Goal: Task Accomplishment & Management: Manage account settings

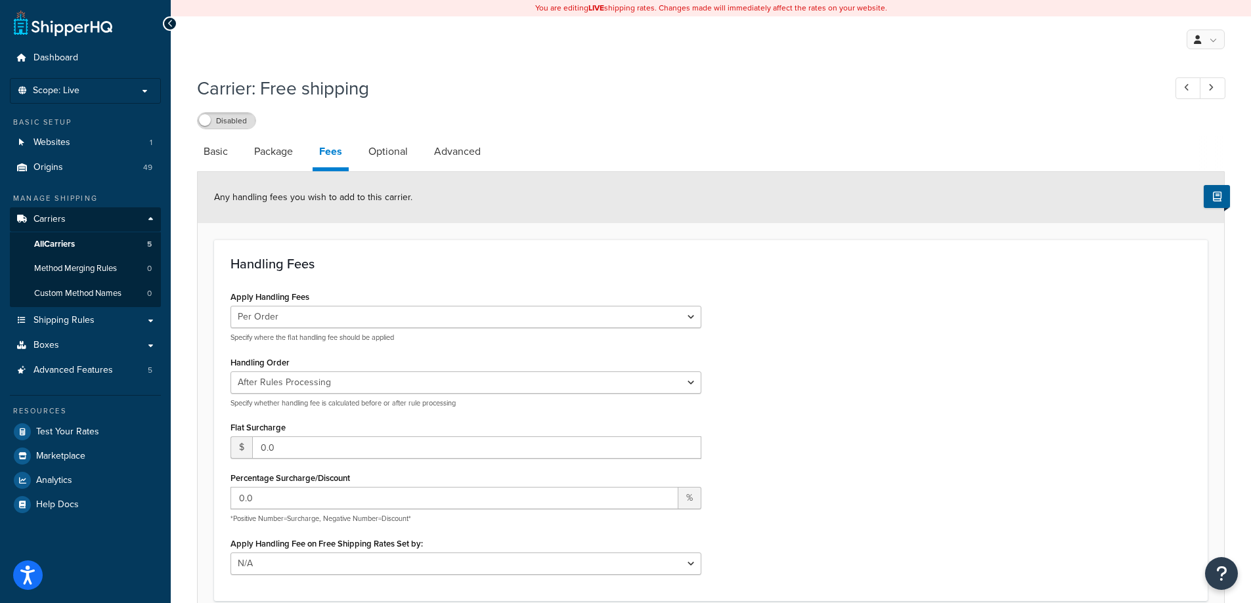
select select "AFTER"
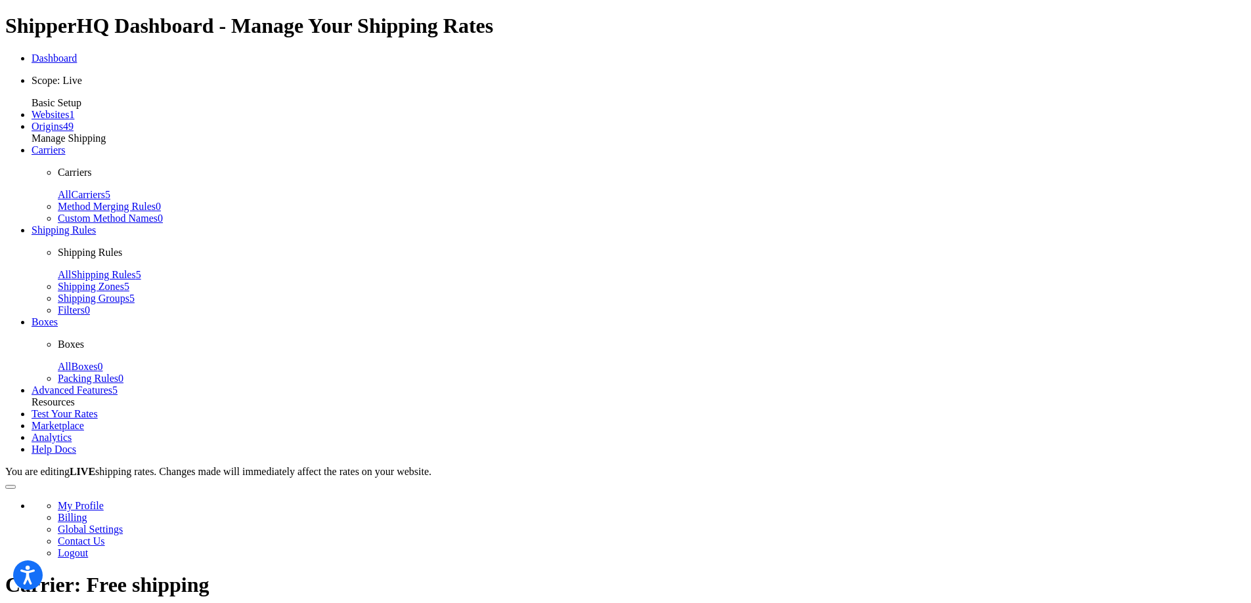
drag, startPoint x: 798, startPoint y: 44, endPoint x: 824, endPoint y: 76, distance: 41.1
click at [795, 478] on div "My Profile Billing Global Settings Contact Us Logout" at bounding box center [625, 518] width 1240 height 81
select select "BEFORE"
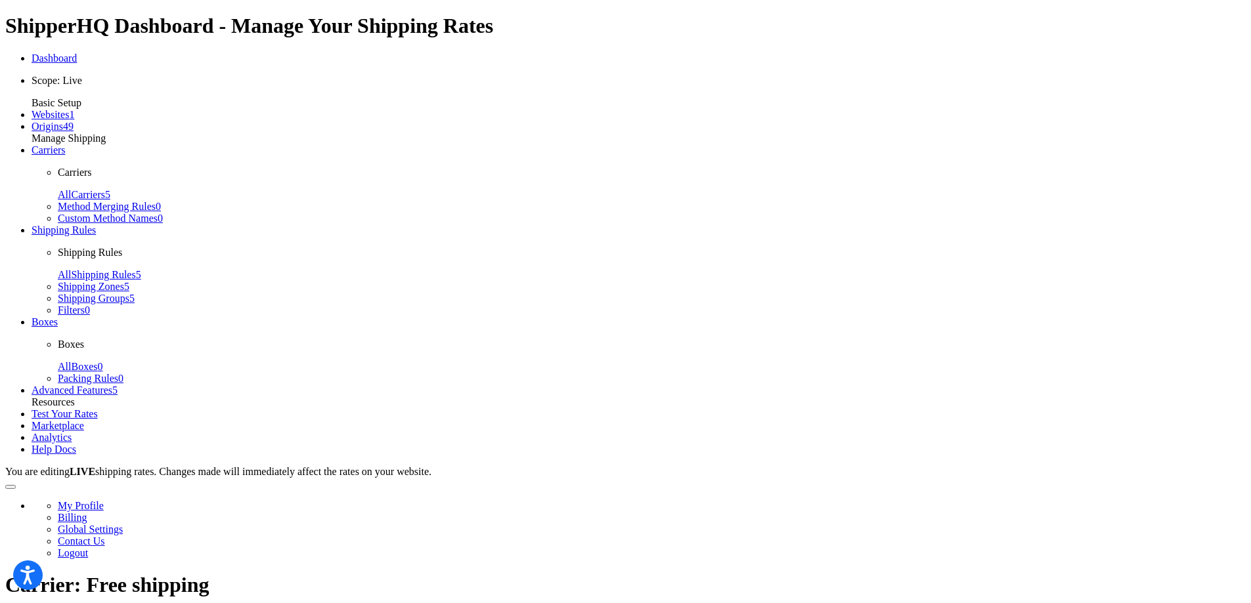
drag, startPoint x: 392, startPoint y: 150, endPoint x: 414, endPoint y: 160, distance: 24.1
select select "false"
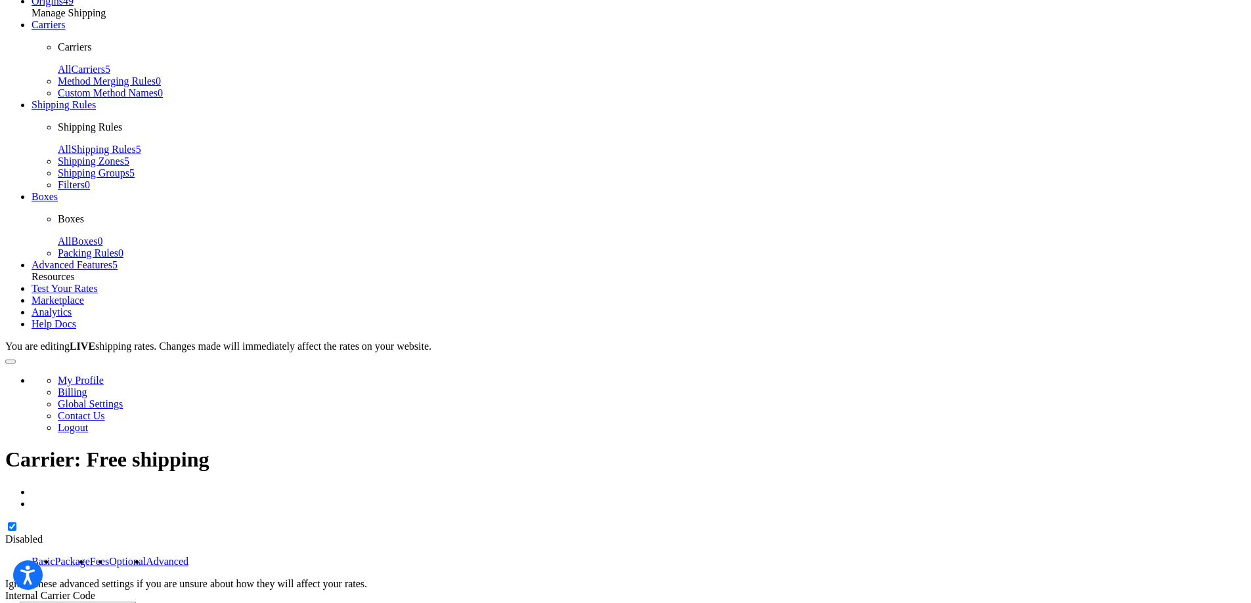
scroll to position [293, 0]
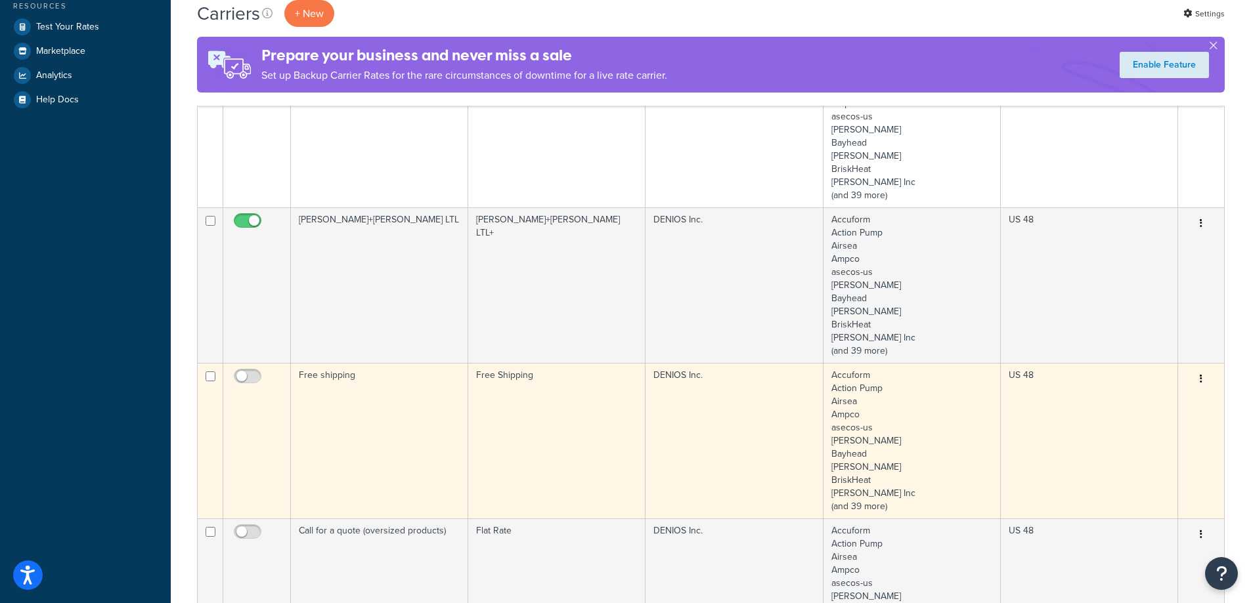
scroll to position [525, 0]
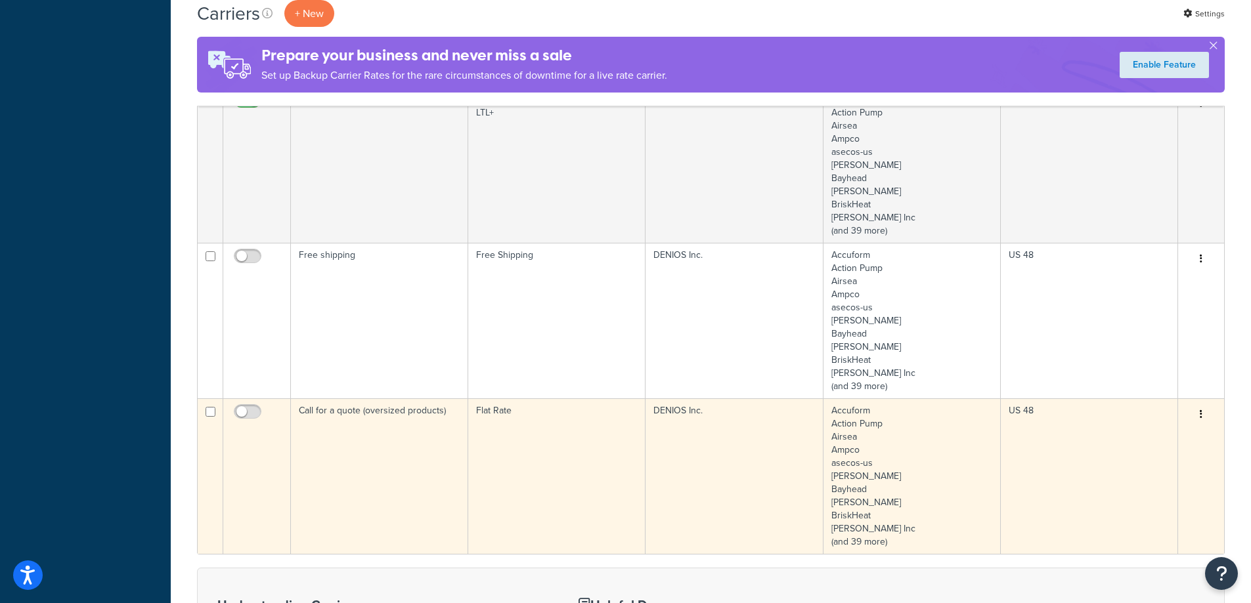
click at [368, 439] on td "Call for a quote (oversized products)" at bounding box center [379, 477] width 177 height 156
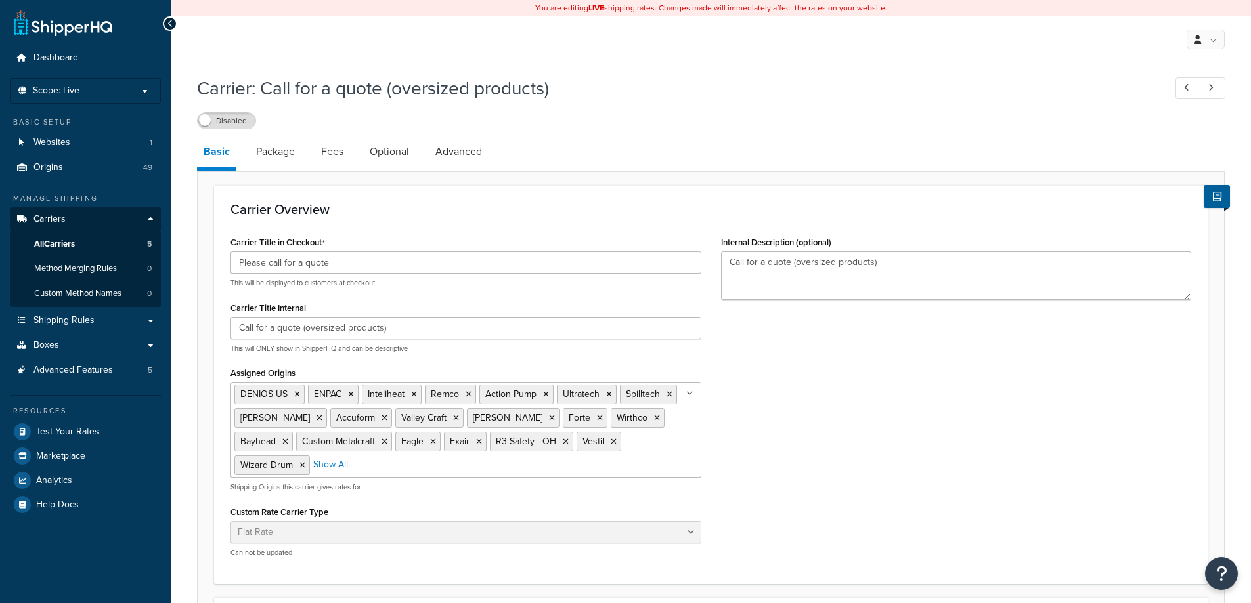
select select "flat"
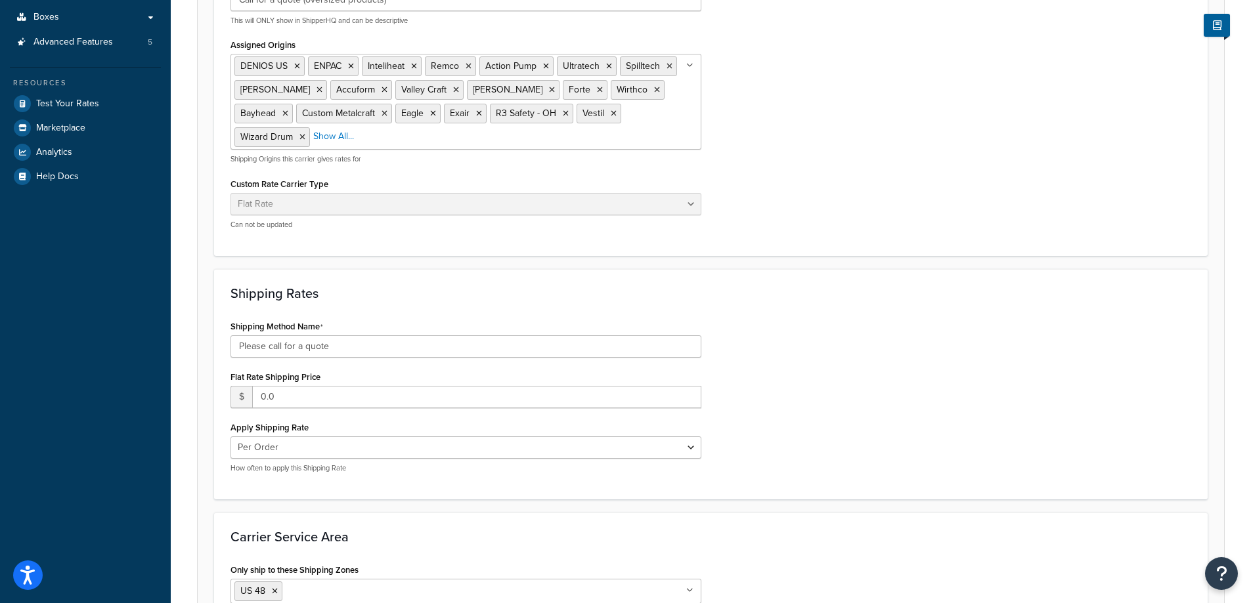
scroll to position [460, 0]
